Goal: Task Accomplishment & Management: Complete application form

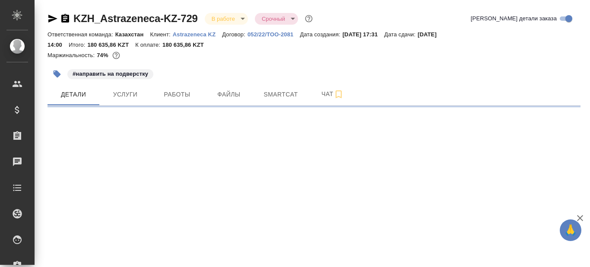
select select "RU"
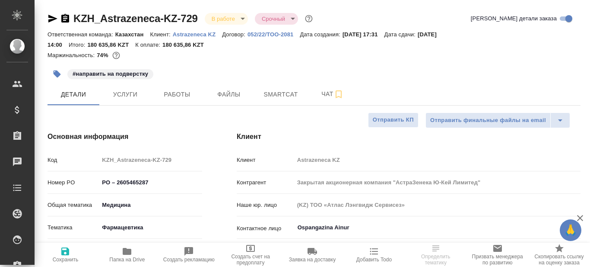
type textarea "x"
type input "[PERSON_NAME]"
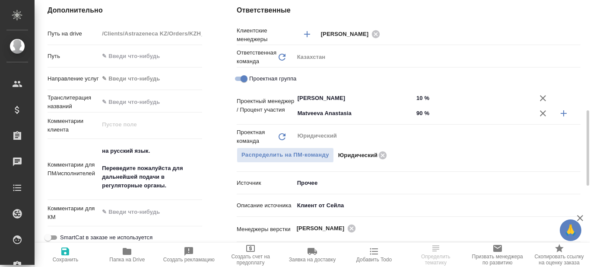
scroll to position [432, 0]
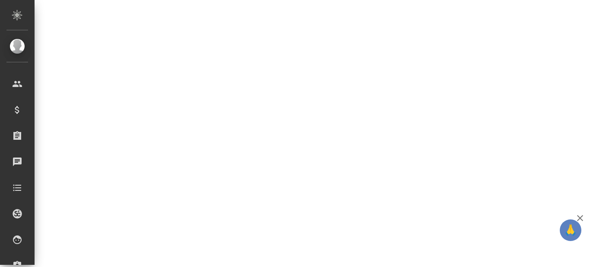
select select "RU"
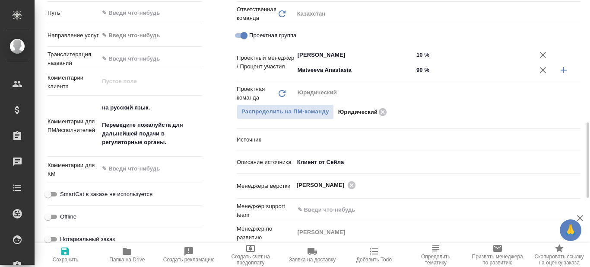
type textarea "x"
